Goal: Find specific page/section: Find specific page/section

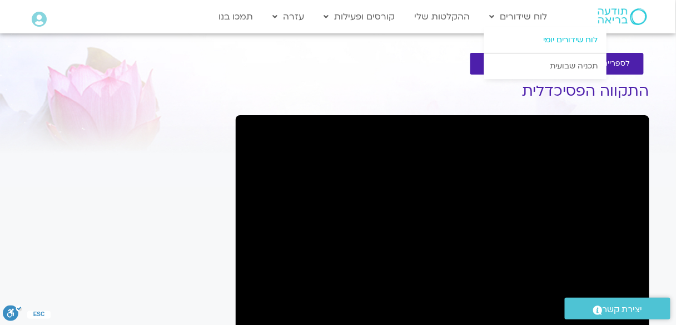
click at [553, 39] on link "לוח שידורים יומי" at bounding box center [545, 40] width 122 height 26
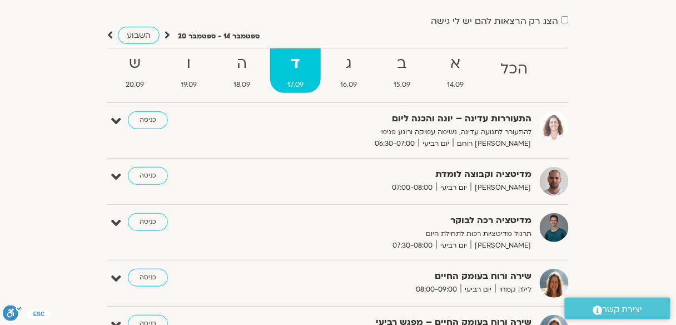
scroll to position [44, 0]
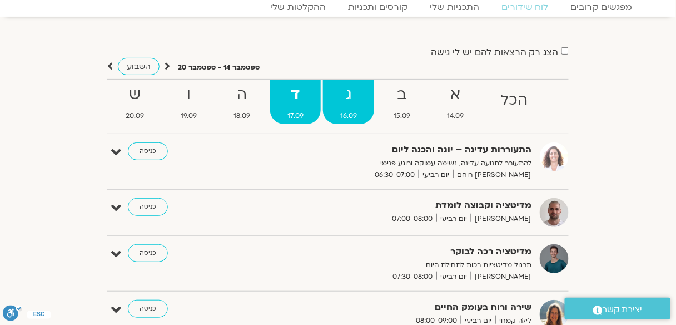
click at [354, 96] on strong "ג" at bounding box center [348, 94] width 51 height 25
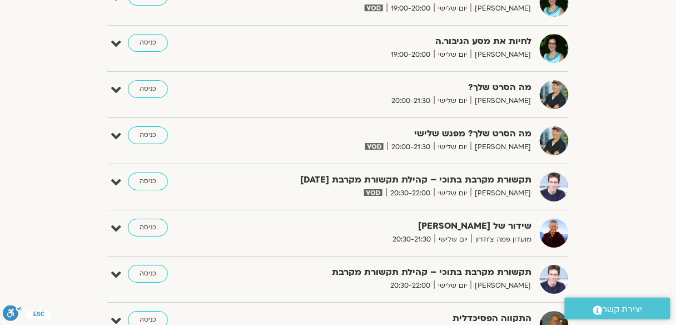
scroll to position [934, 0]
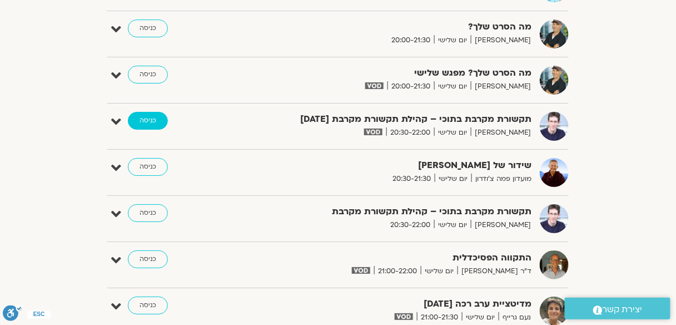
click at [155, 115] on link "כניסה" at bounding box center [148, 121] width 40 height 18
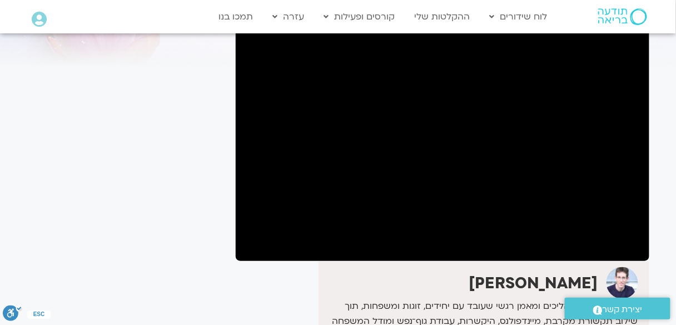
scroll to position [89, 0]
